Goal: Check status

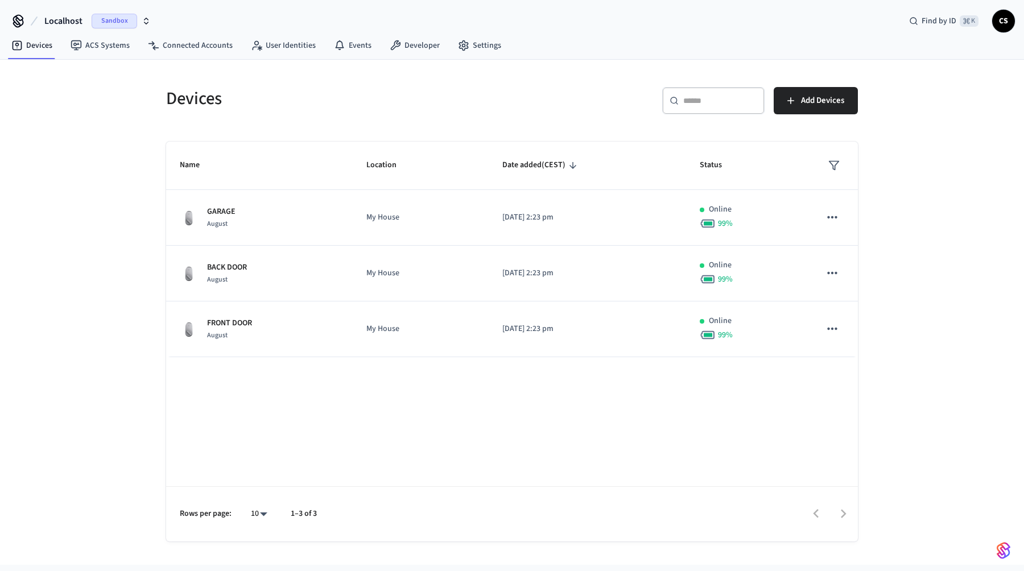
click at [73, 14] on span "Localhost" at bounding box center [63, 21] width 38 height 14
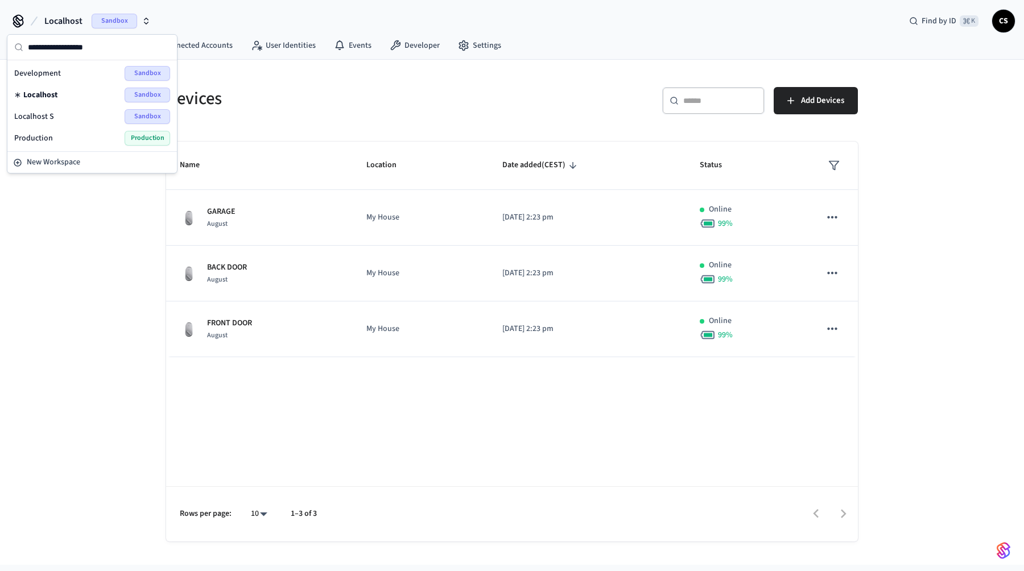
click at [50, 137] on span "Production" at bounding box center [33, 138] width 39 height 11
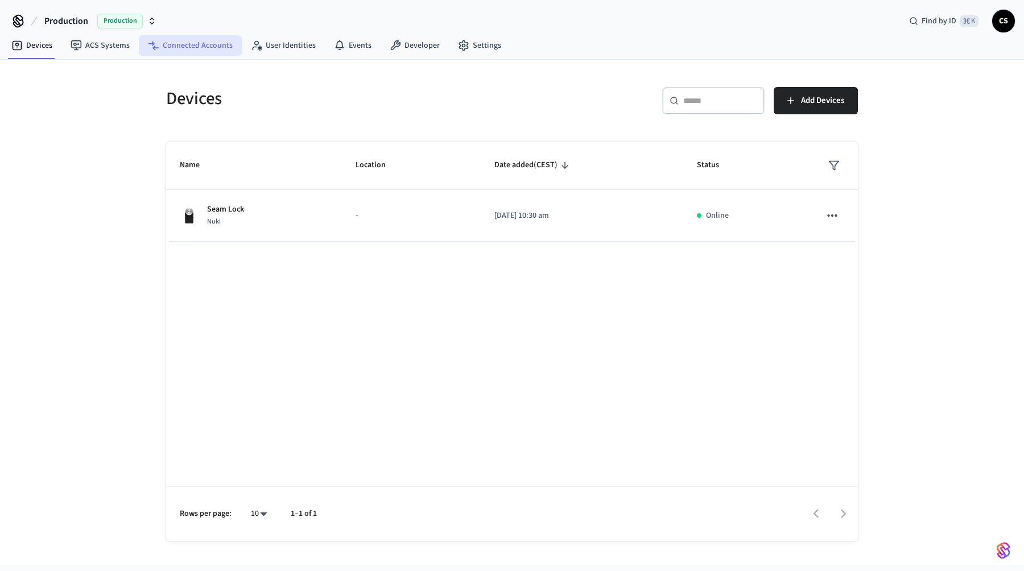
click at [210, 50] on link "Connected Accounts" at bounding box center [190, 45] width 103 height 20
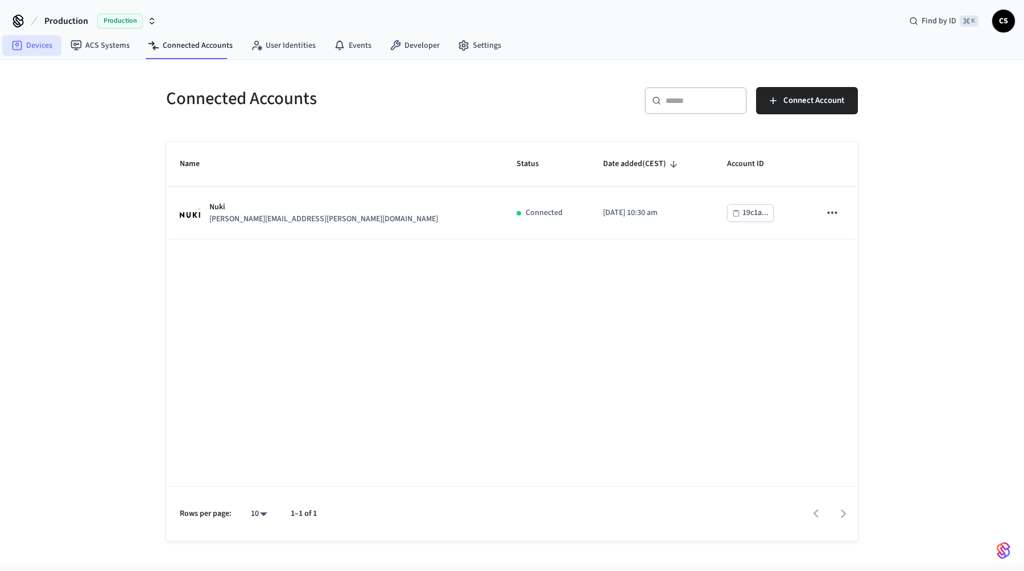
click at [43, 46] on link "Devices" at bounding box center [31, 45] width 59 height 20
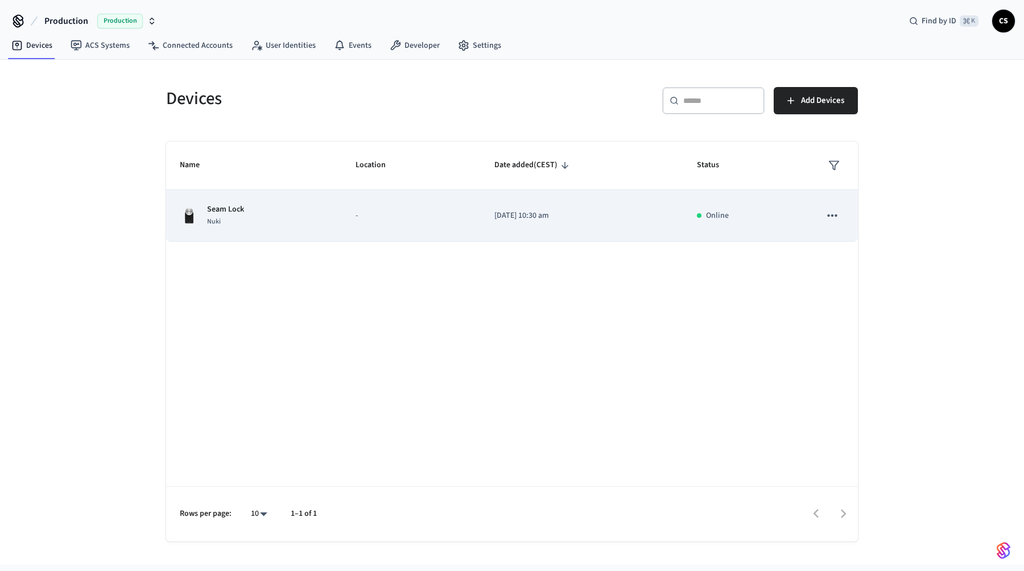
click at [271, 216] on div "Seam Lock Nuki" at bounding box center [254, 216] width 148 height 24
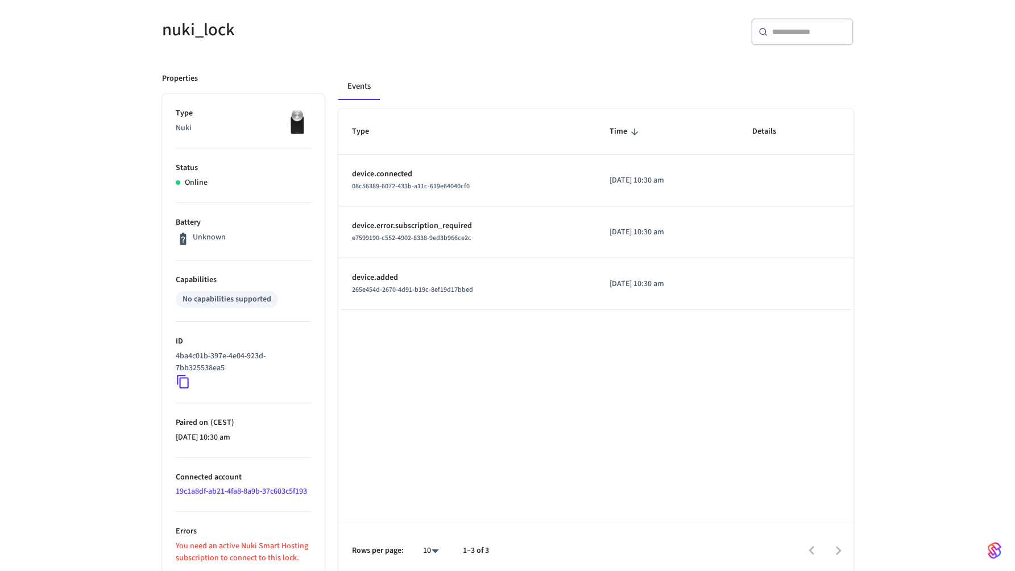
scroll to position [97, 0]
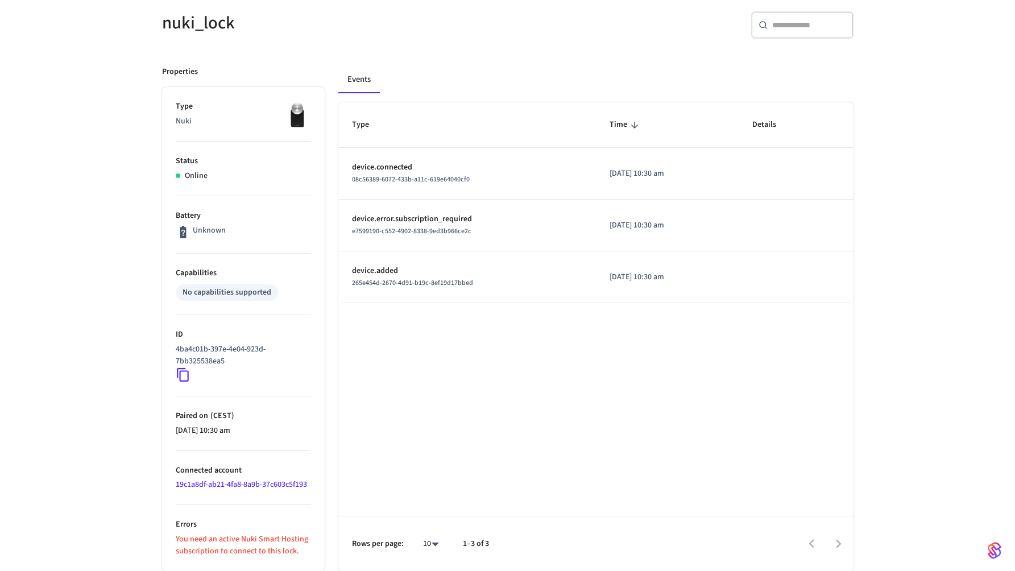
click at [243, 545] on p "You need an active Nuki Smart Hosting subscription to connect to this lock." at bounding box center [243, 546] width 135 height 24
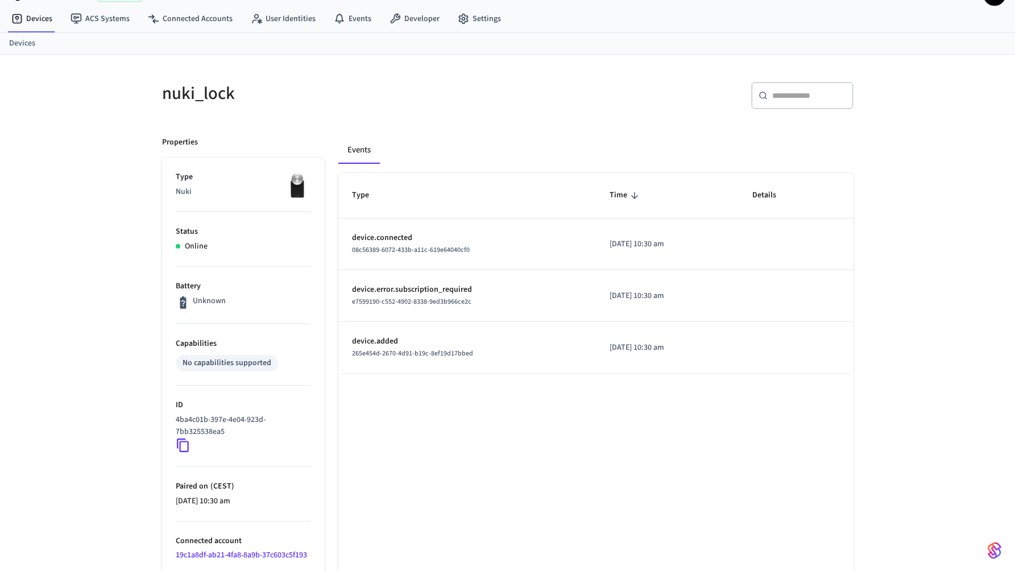
scroll to position [26, 0]
click at [203, 100] on h5 "nuki_lock" at bounding box center [331, 94] width 339 height 23
click at [196, 96] on h5 "nuki_lock" at bounding box center [331, 94] width 339 height 23
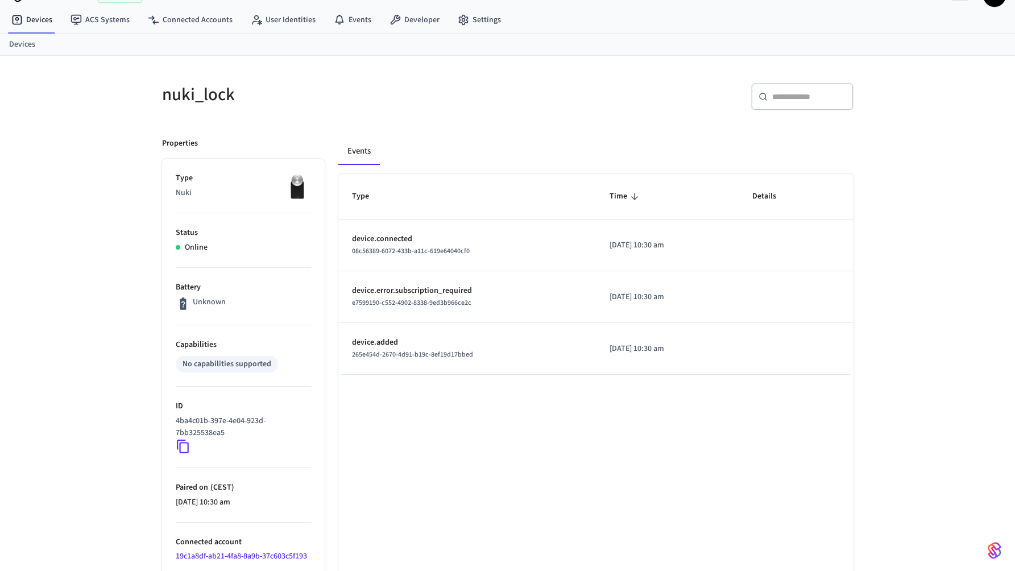
click at [196, 96] on h5 "nuki_lock" at bounding box center [331, 94] width 339 height 23
click at [195, 94] on h5 "nuki_lock" at bounding box center [331, 94] width 339 height 23
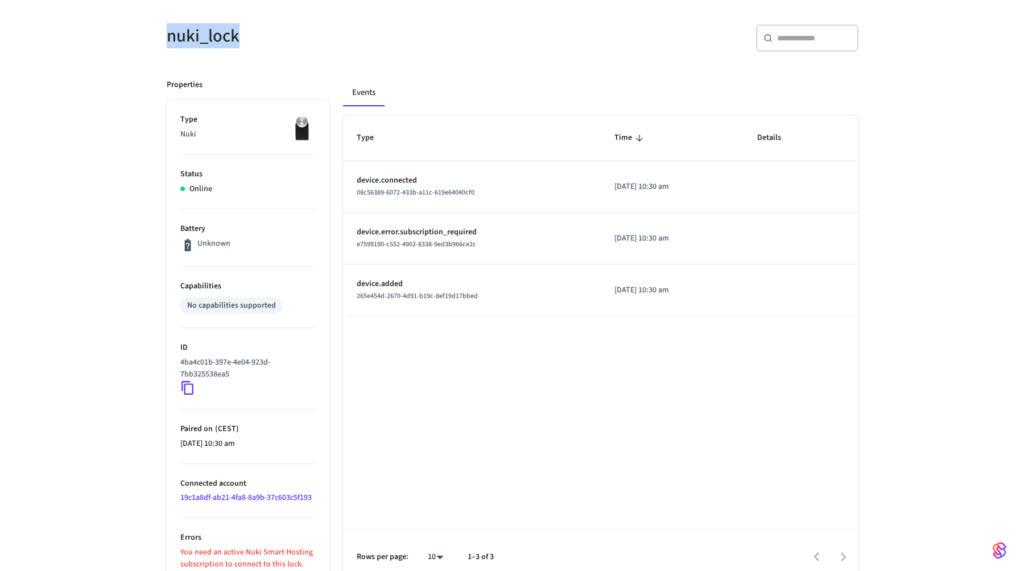
scroll to position [97, 0]
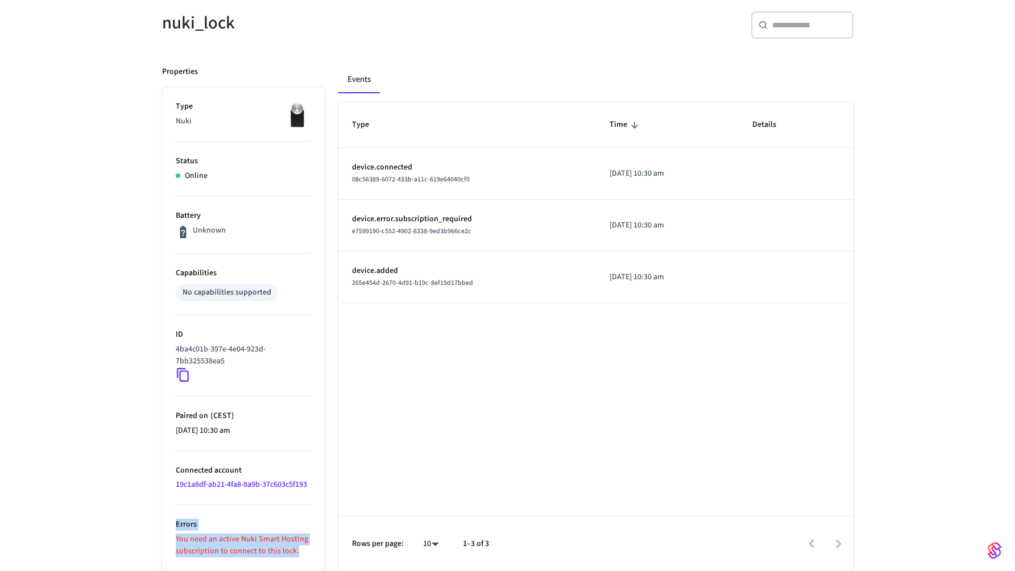
drag, startPoint x: 300, startPoint y: 551, endPoint x: 176, endPoint y: 517, distance: 128.5
click at [176, 517] on li "Errors You need an active Nuki Smart Hosting subscription to connect to this lo…" at bounding box center [243, 531] width 135 height 52
copy li "Errors You need an active Nuki Smart Hosting subscription to connect to this lo…"
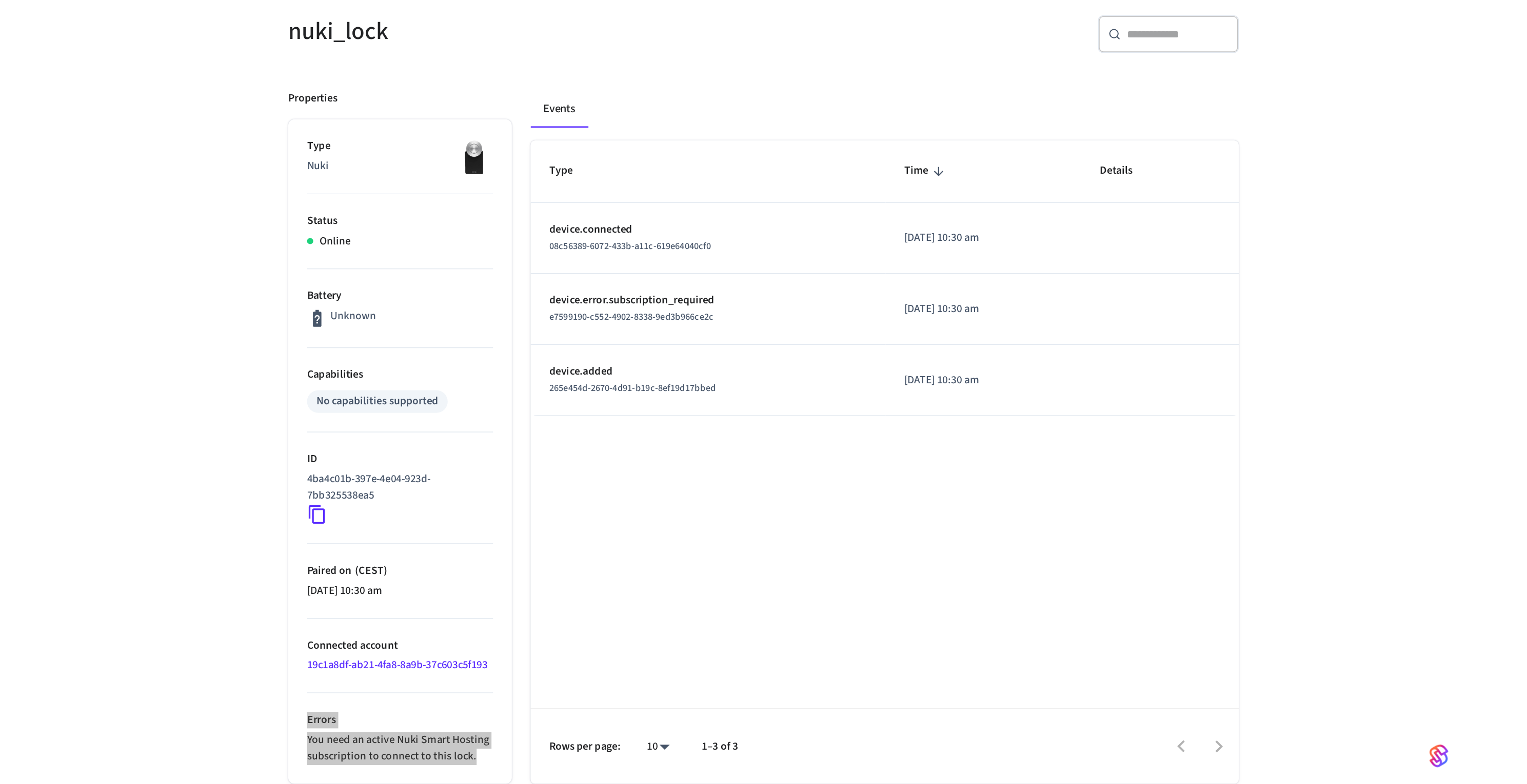
scroll to position [14, 0]
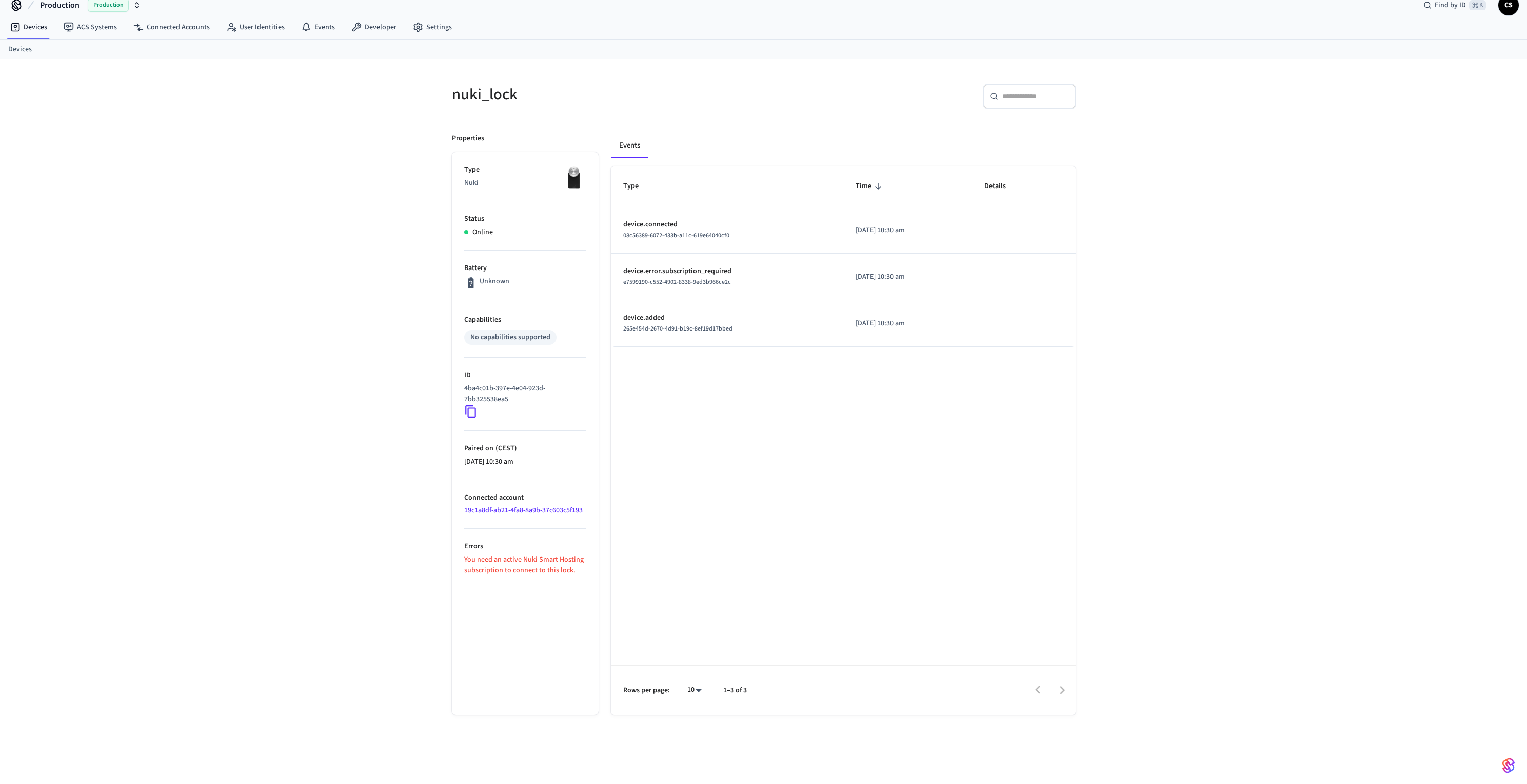
click at [303, 174] on div "nuki_lock ​ ​ Properties Type Nuki Status Online Battery Unknown Capabilities N…" at bounding box center [764, 422] width 1527 height 725
click at [471, 412] on icon at bounding box center [471, 411] width 14 height 14
click at [284, 222] on div "nuki_lock ​ ​ Properties Type Nuki Status Online Battery Unknown Capabilities N…" at bounding box center [764, 422] width 1527 height 725
click at [204, 190] on div "nuki_lock ​ ​ Properties Type Nuki Status Online Battery Unknown Capabilities N…" at bounding box center [764, 422] width 1527 height 725
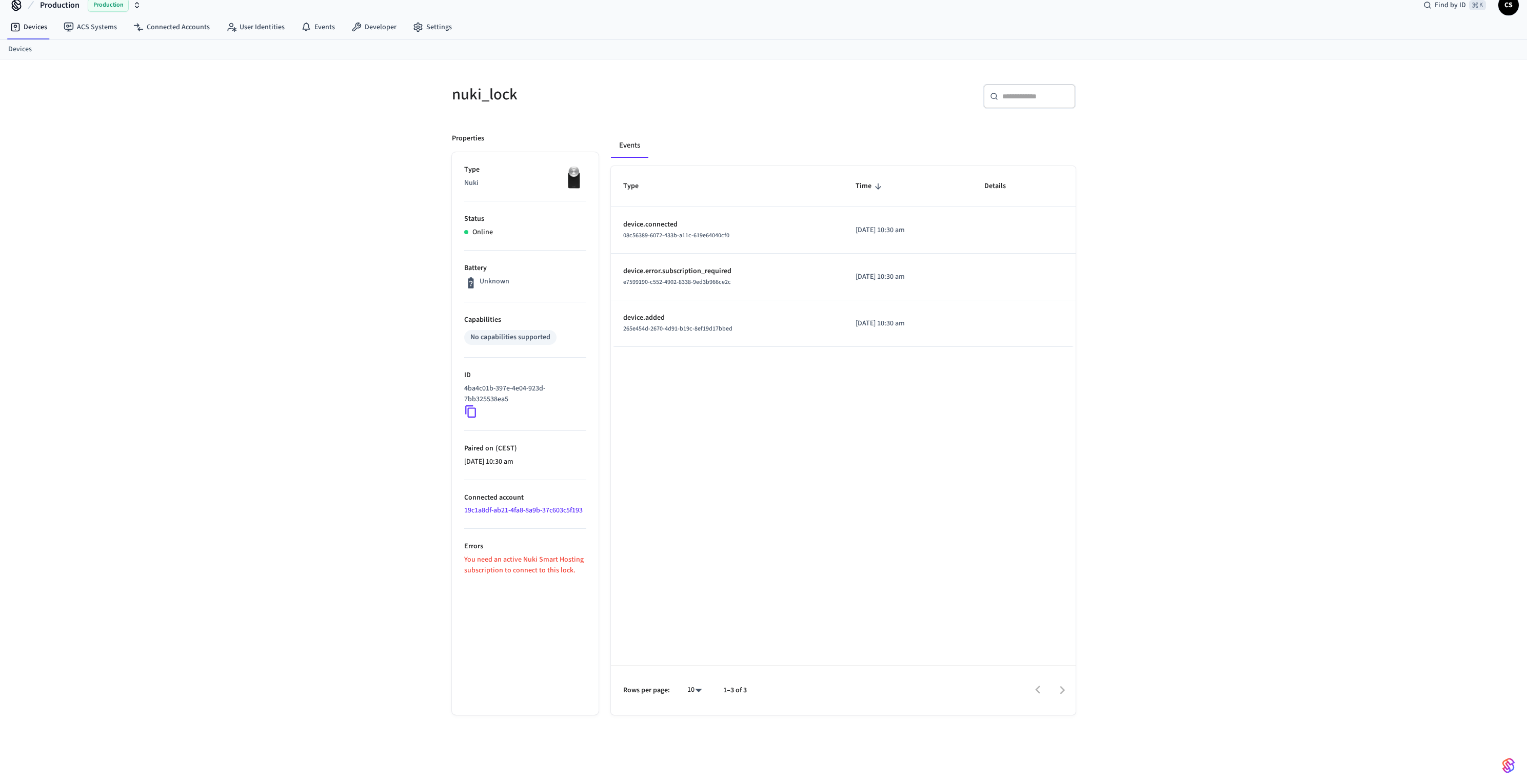
scroll to position [0, 0]
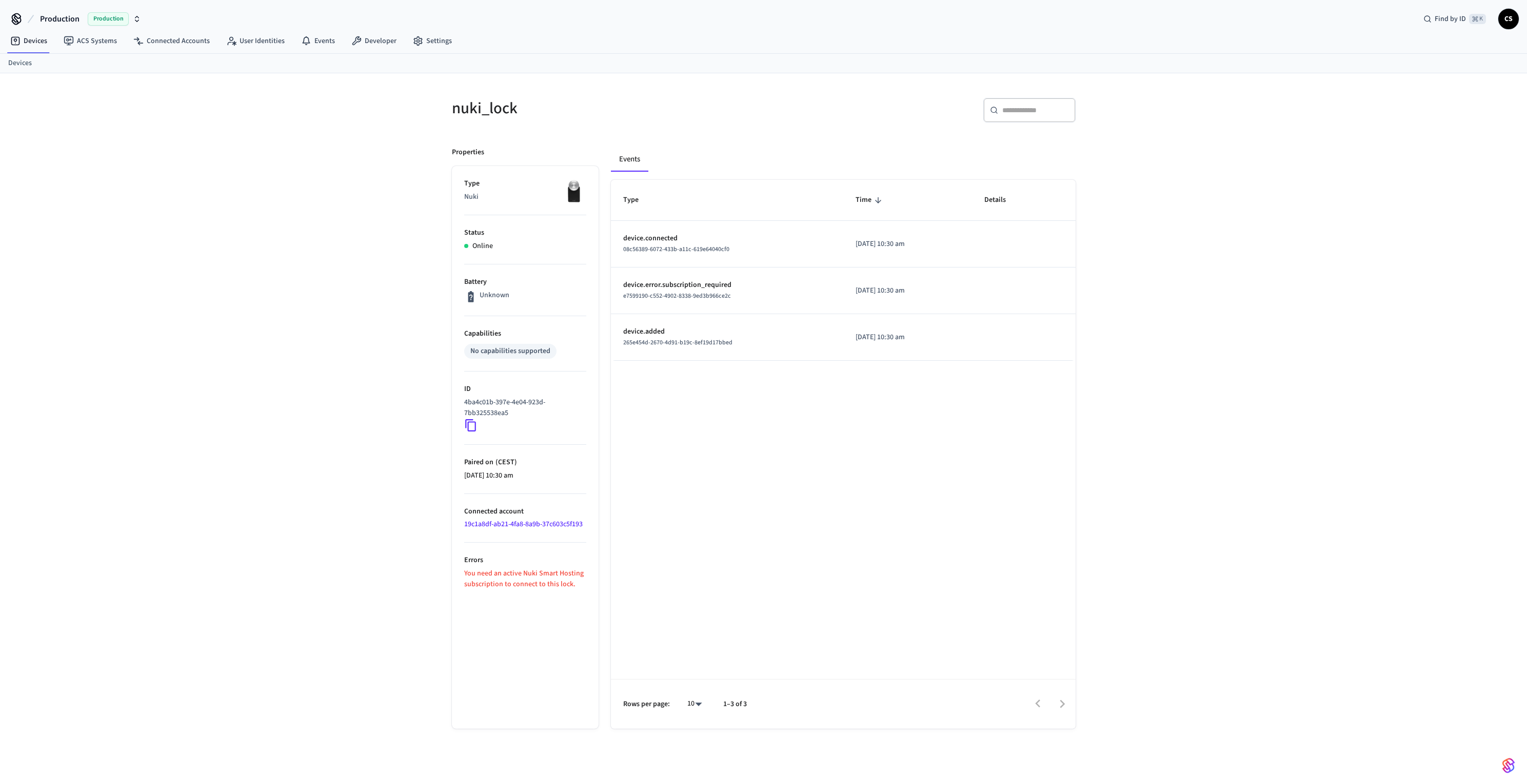
click at [285, 281] on div "nuki_lock ​ ​ Properties Type Nuki Status Online Battery Unknown Capabilities N…" at bounding box center [764, 435] width 1527 height 725
click at [19, 45] on icon at bounding box center [14, 41] width 10 height 10
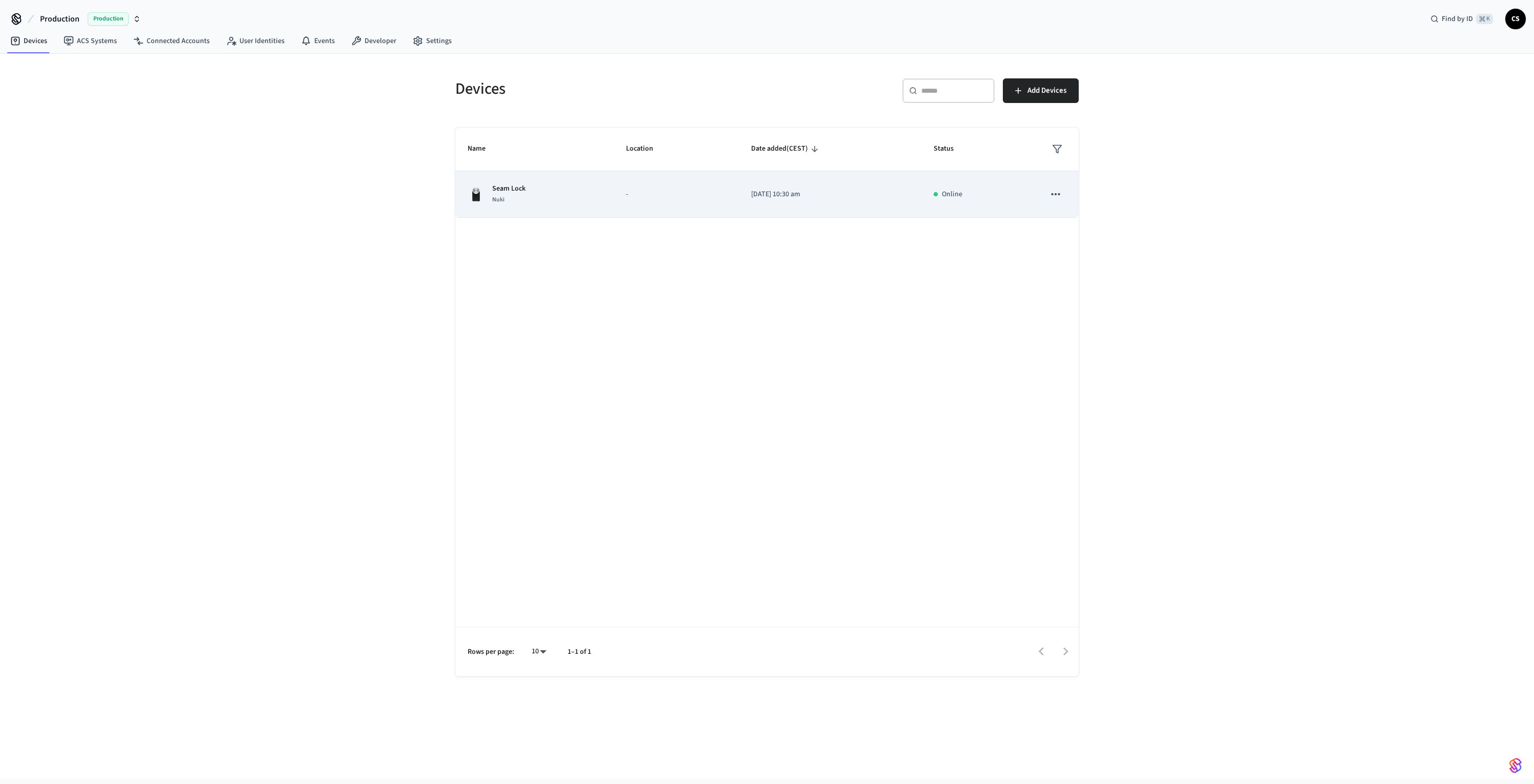
click at [690, 198] on p "-" at bounding box center [677, 195] width 101 height 11
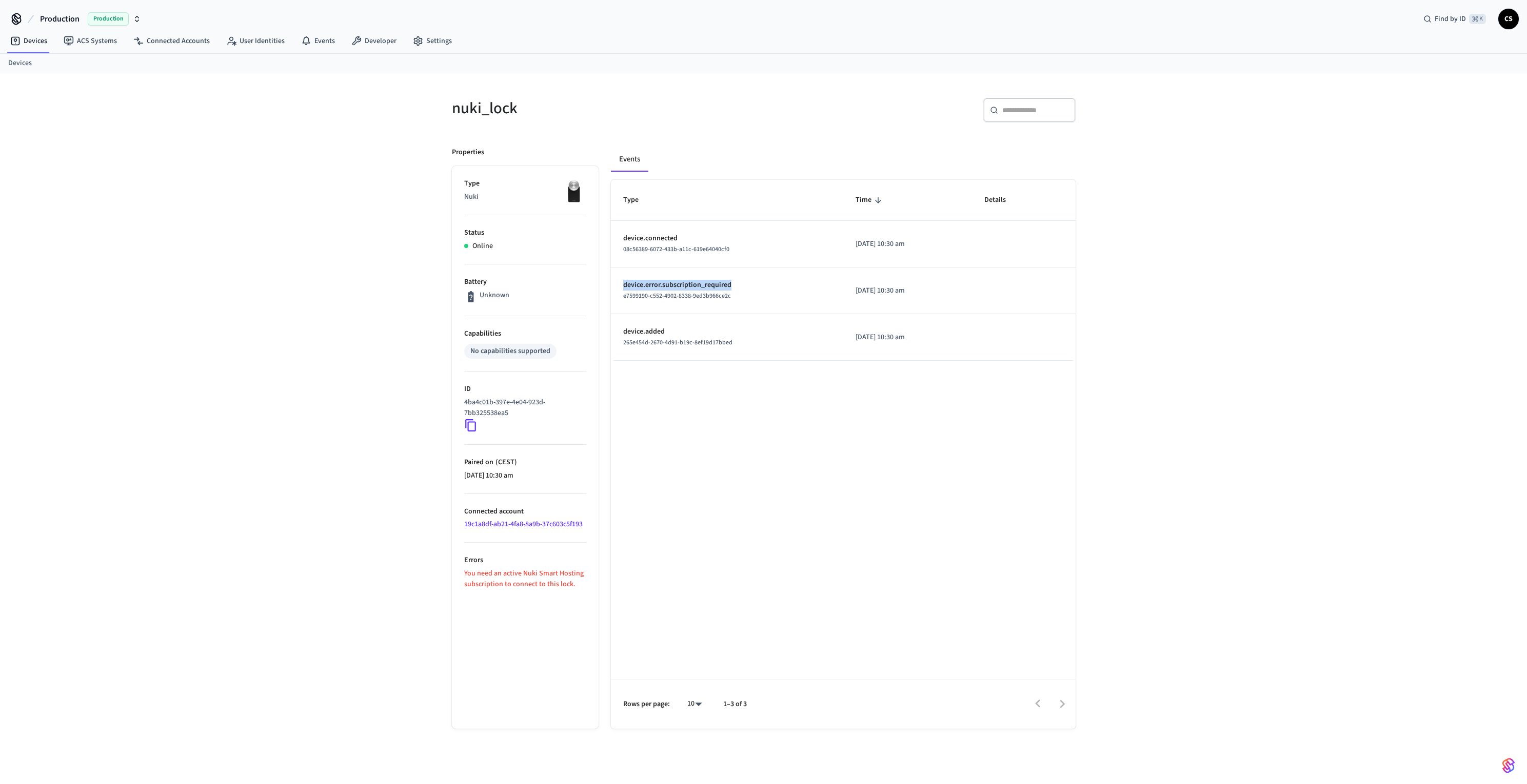
drag, startPoint x: 746, startPoint y: 285, endPoint x: 620, endPoint y: 285, distance: 126.0
click at [620, 285] on td "device.error.subscription_required e7599190-c552-4902-8338-9ed3b966ce2c" at bounding box center [727, 291] width 233 height 47
click at [375, 377] on div "nuki_lock ​ ​ Properties Type Nuki Status Online Battery Unknown Capabilities N…" at bounding box center [764, 435] width 1527 height 725
drag, startPoint x: 463, startPoint y: 577, endPoint x: 574, endPoint y: 585, distance: 111.3
click at [574, 585] on ul "Type Nuki Status Online Battery Unknown Capabilities No capabilities supported …" at bounding box center [525, 447] width 147 height 563
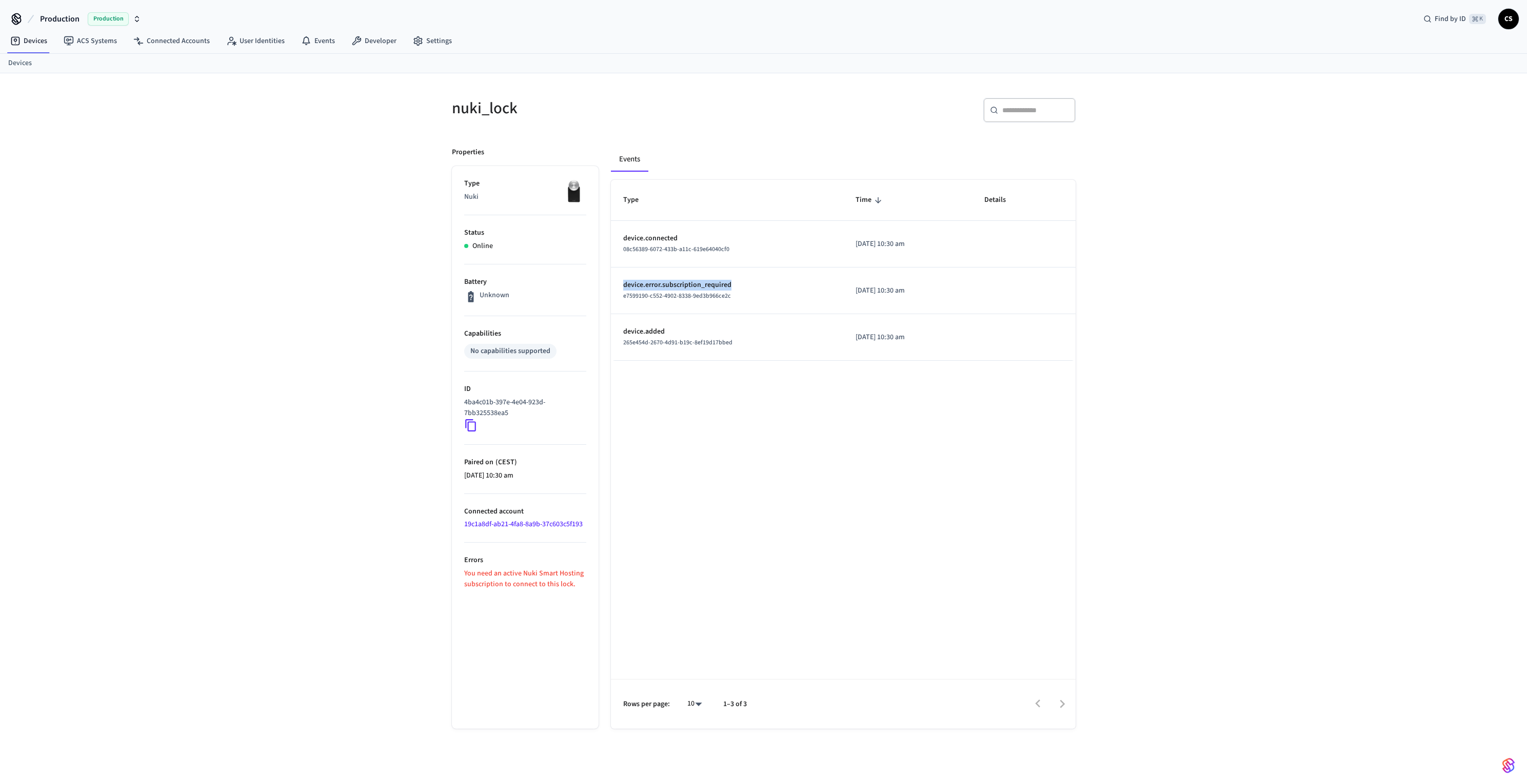
drag, startPoint x: 624, startPoint y: 285, endPoint x: 739, endPoint y: 286, distance: 115.0
click at [739, 286] on p "device.error.subscription_required" at bounding box center [727, 286] width 208 height 11
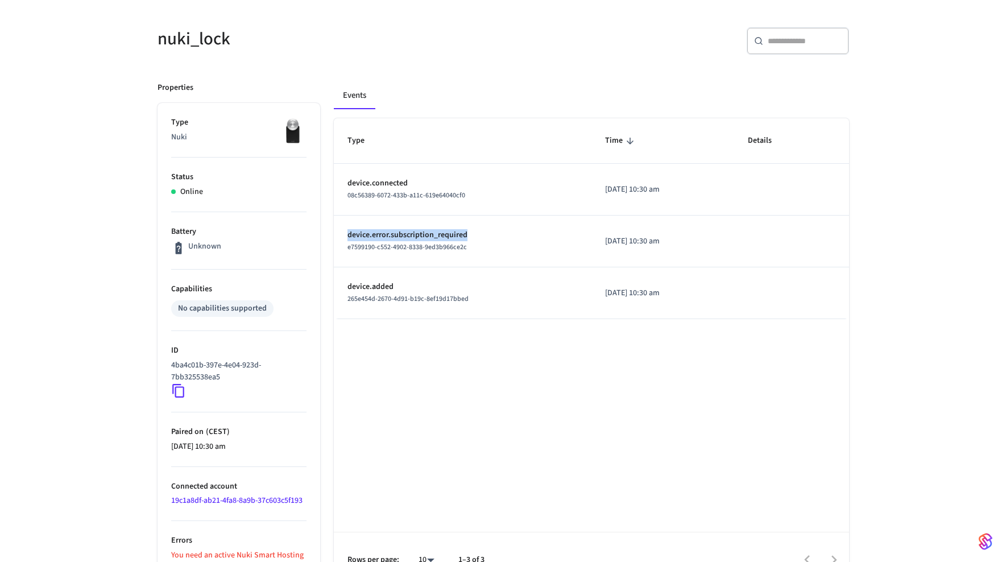
scroll to position [106, 0]
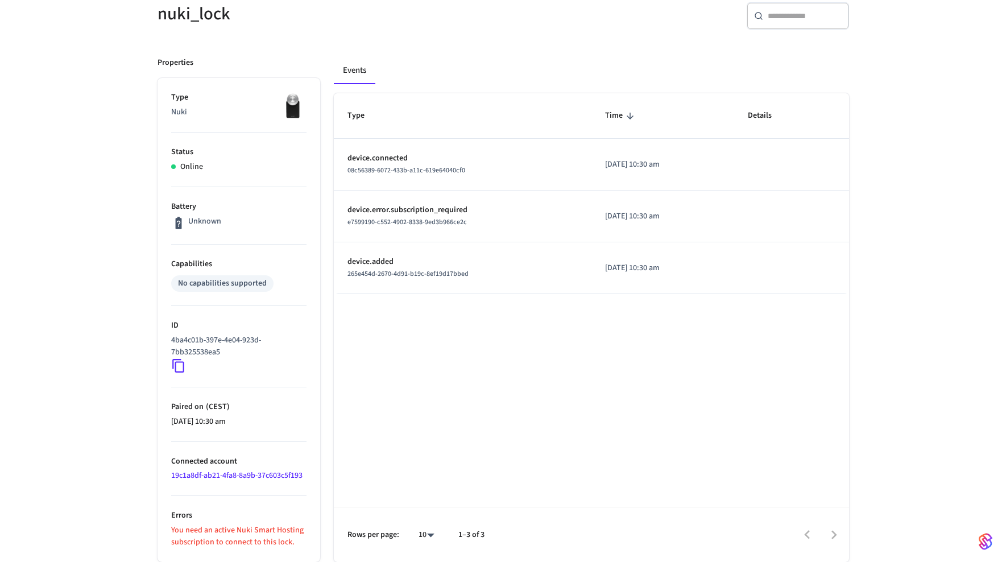
click at [281, 539] on p "You need an active Nuki Smart Hosting subscription to connect to this lock." at bounding box center [238, 537] width 135 height 24
click at [299, 540] on p "You need an active Nuki Smart Hosting subscription to connect to this lock." at bounding box center [238, 537] width 135 height 24
drag, startPoint x: 294, startPoint y: 541, endPoint x: 191, endPoint y: 507, distance: 107.9
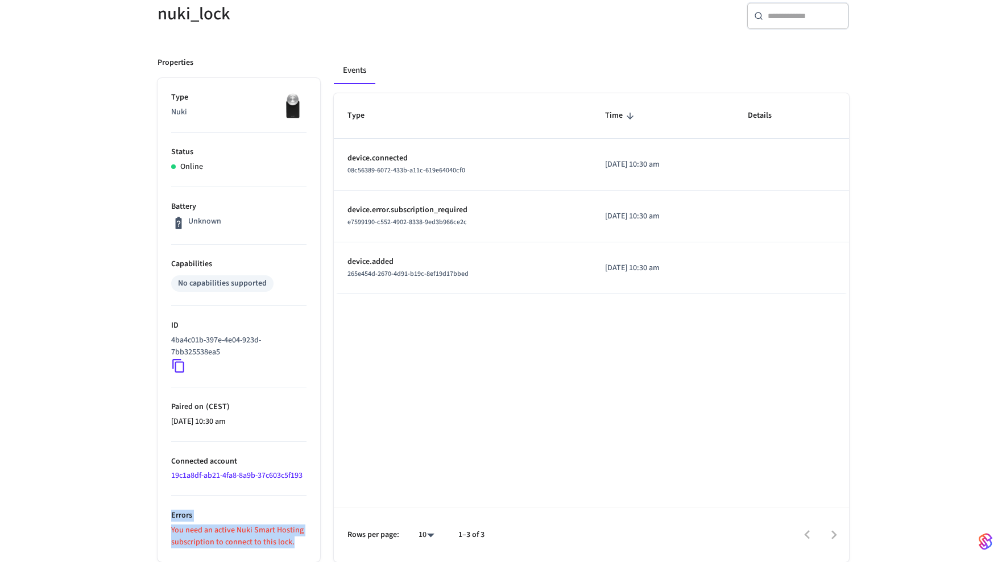
click at [191, 507] on li "Errors You need an active Nuki Smart Hosting subscription to connect to this lo…" at bounding box center [238, 522] width 135 height 52
click at [447, 207] on p "device.error.subscription_required" at bounding box center [463, 210] width 231 height 12
click at [440, 211] on p "device.error.subscription_required" at bounding box center [463, 210] width 231 height 12
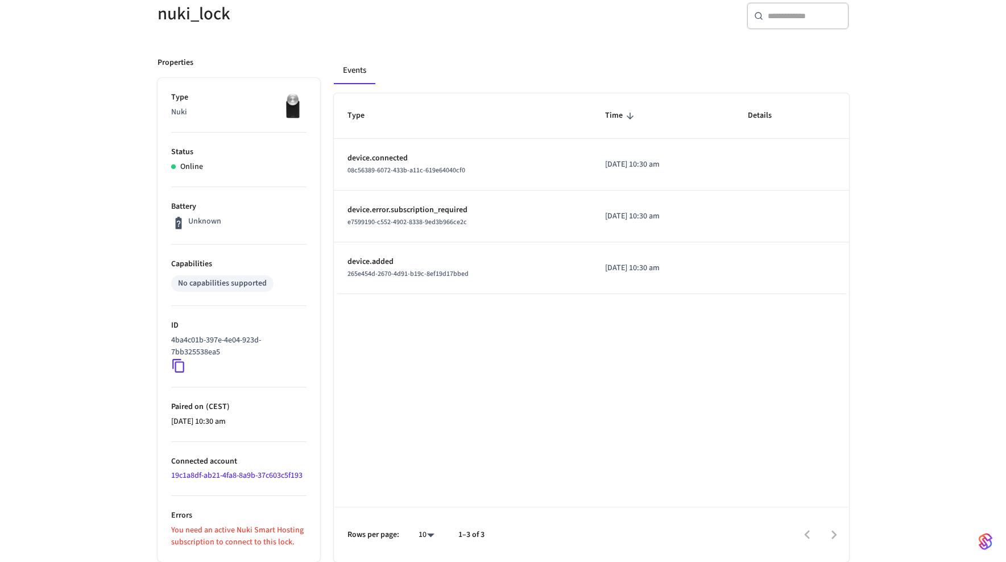
click at [440, 211] on p "device.error.subscription_required" at bounding box center [463, 210] width 231 height 12
click at [448, 208] on p "device.error.subscription_required" at bounding box center [463, 210] width 231 height 12
